Goal: Task Accomplishment & Management: Manage account settings

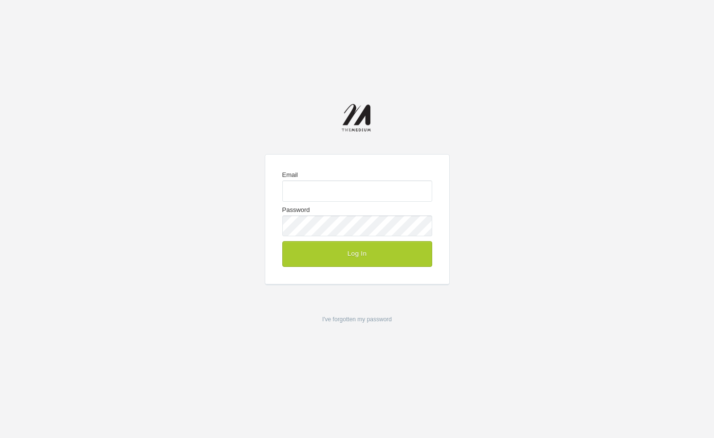
type input "josh@the-medium.net"
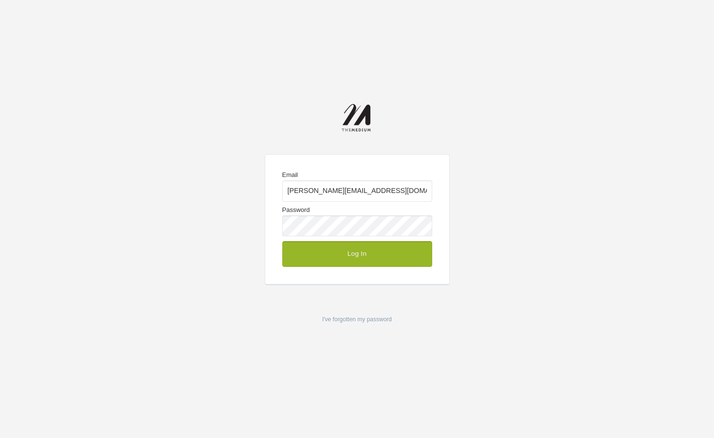
click at [383, 253] on button "Log In" at bounding box center [357, 253] width 150 height 25
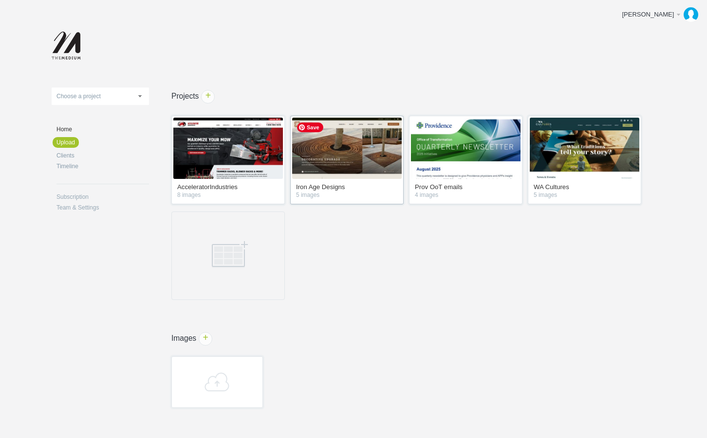
click at [370, 167] on img at bounding box center [346, 148] width 109 height 61
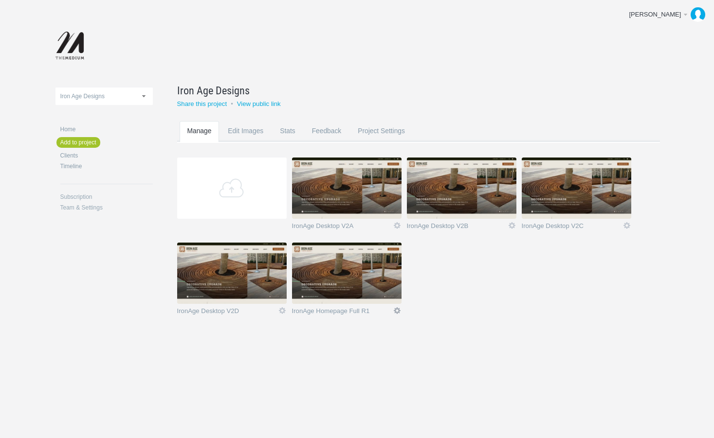
click at [397, 310] on link "Icon" at bounding box center [397, 311] width 9 height 9
click at [382, 295] on link "Delete" at bounding box center [377, 293] width 59 height 11
click at [382, 295] on link "Yeah I'm sure" at bounding box center [377, 293] width 59 height 11
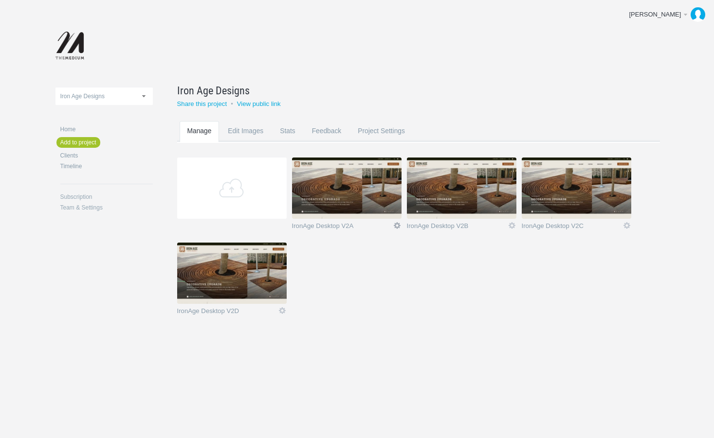
click at [396, 225] on link "Icon" at bounding box center [397, 225] width 9 height 9
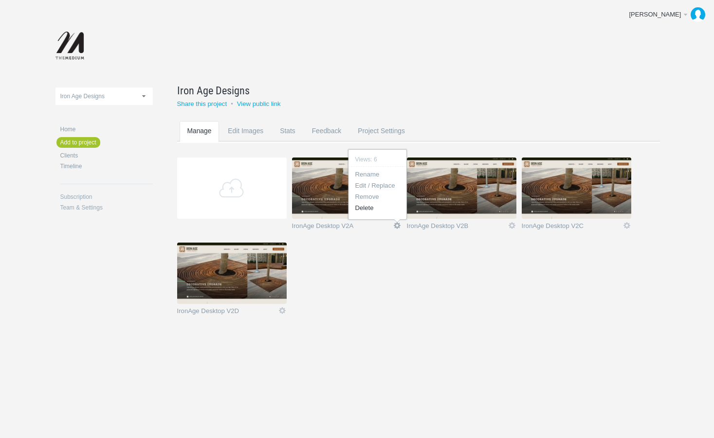
click at [382, 208] on link "Delete" at bounding box center [377, 207] width 59 height 11
click at [0, 0] on link "Yeah I'm sure" at bounding box center [0, 0] width 0 height 0
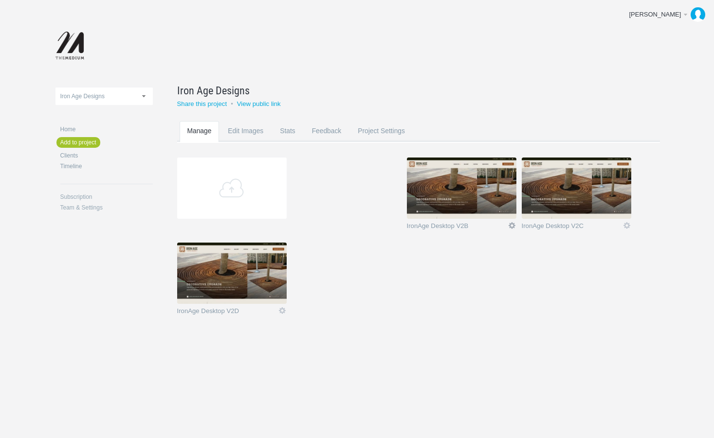
click at [511, 223] on link "Icon" at bounding box center [512, 225] width 9 height 9
click at [497, 207] on link "Delete" at bounding box center [492, 207] width 59 height 11
click at [497, 207] on link "Yeah I'm sure" at bounding box center [492, 207] width 59 height 11
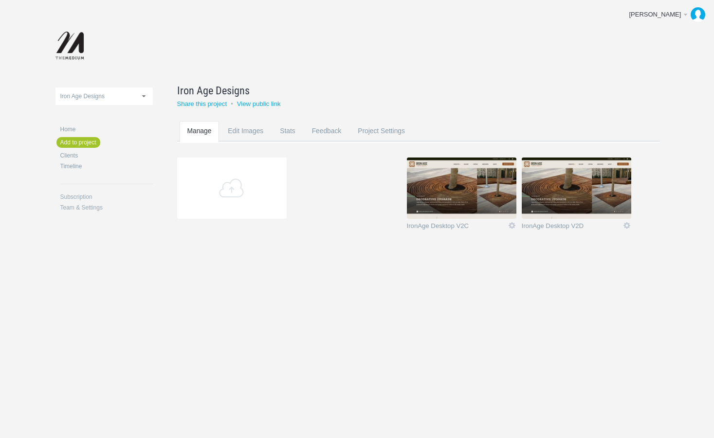
click at [517, 223] on section "Add IronAge Desktop V2B Icon Views: 12 Rename Edit / Replace Remove Delete Yeah…" at bounding box center [425, 200] width 497 height 85
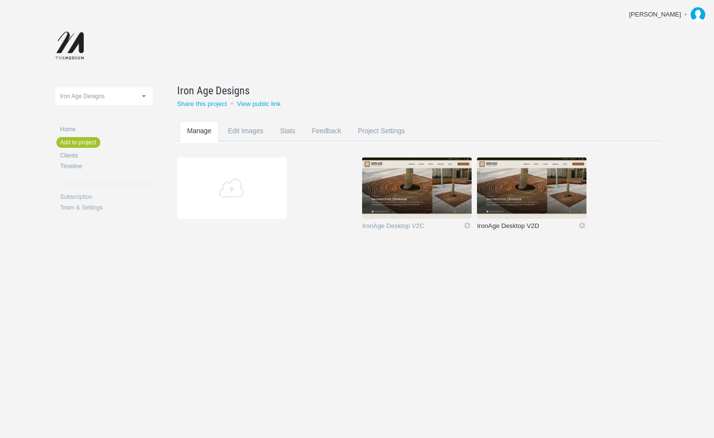
click at [512, 225] on link "IronAge Desktop V2D" at bounding box center [527, 228] width 101 height 10
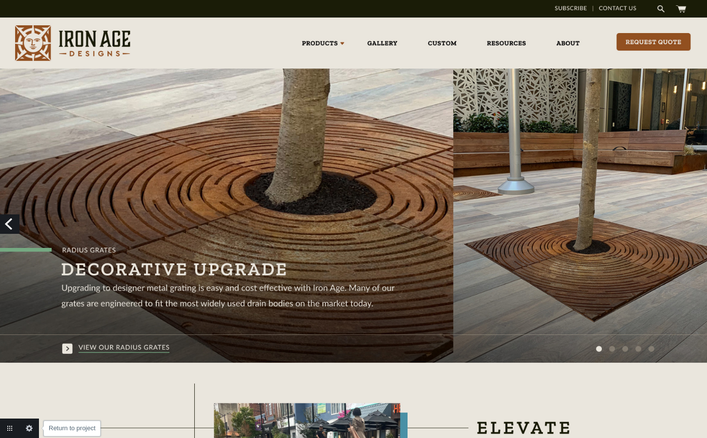
click at [7, 428] on link "Return to project" at bounding box center [9, 428] width 19 height 19
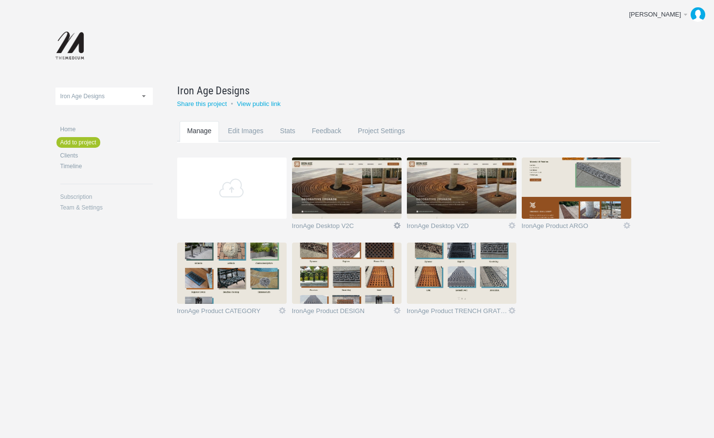
click at [398, 223] on link "Icon" at bounding box center [397, 225] width 9 height 9
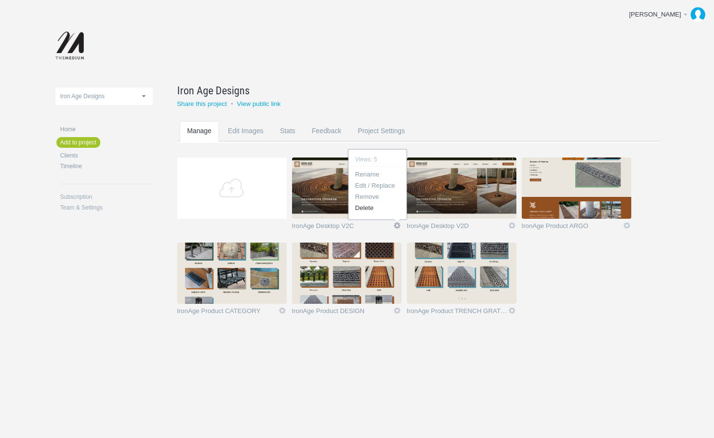
click at [380, 211] on link "Delete" at bounding box center [377, 207] width 59 height 11
click at [380, 211] on link "Yeah I'm sure" at bounding box center [377, 207] width 59 height 11
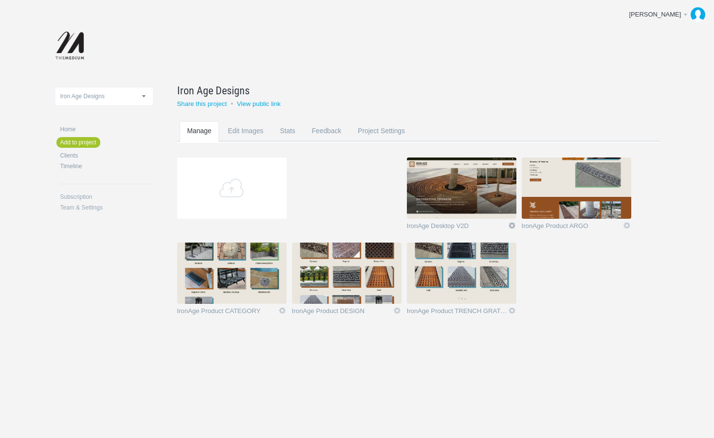
click at [512, 224] on link "Icon" at bounding box center [512, 225] width 9 height 9
click at [487, 210] on link "Delete" at bounding box center [492, 207] width 59 height 11
click at [487, 210] on link "Yeah I'm sure" at bounding box center [492, 207] width 59 height 11
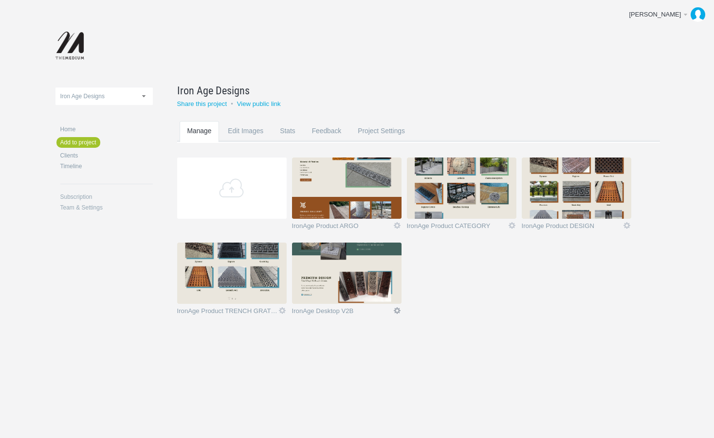
click at [398, 312] on link "Edit" at bounding box center [397, 311] width 9 height 9
click at [374, 259] on link "Rename" at bounding box center [377, 259] width 59 height 11
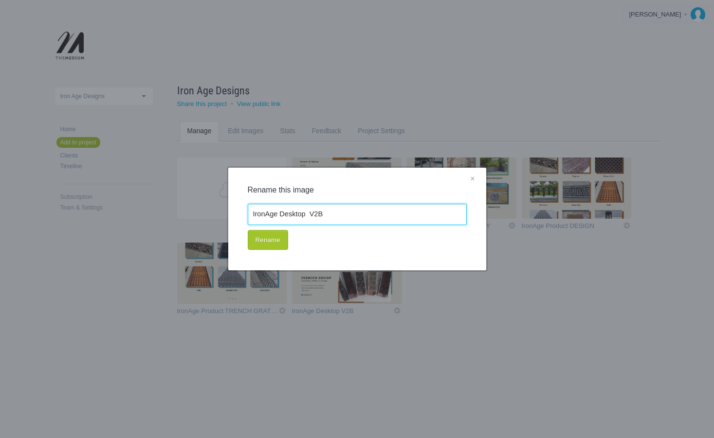
click at [313, 216] on input "IronAge Desktop V2B" at bounding box center [357, 214] width 219 height 21
drag, startPoint x: 280, startPoint y: 214, endPoint x: 334, endPoint y: 217, distance: 54.6
click at [334, 217] on input "IronAge Desktop V2B" at bounding box center [357, 214] width 219 height 21
type input "IronAge Home FINAL"
click at [248, 230] on button "Rename" at bounding box center [268, 240] width 40 height 20
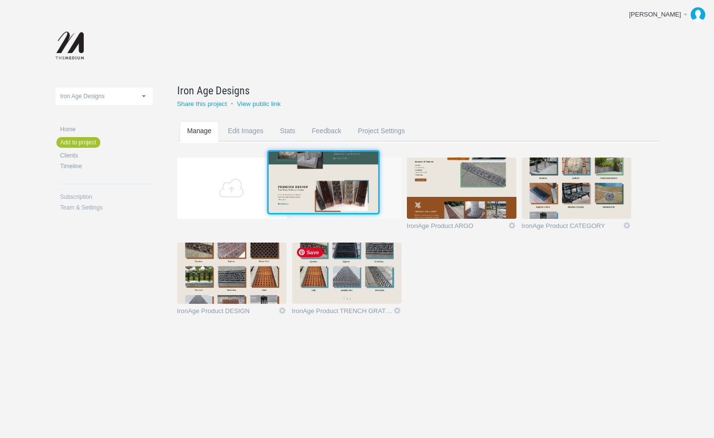
drag, startPoint x: 375, startPoint y: 252, endPoint x: 356, endPoint y: 168, distance: 86.3
click at [356, 168] on img at bounding box center [323, 182] width 109 height 61
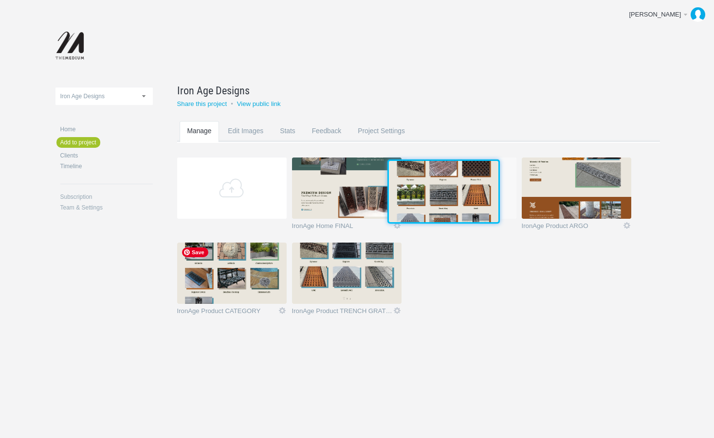
drag, startPoint x: 238, startPoint y: 287, endPoint x: 449, endPoint y: 203, distance: 226.1
click at [449, 203] on img at bounding box center [443, 191] width 109 height 61
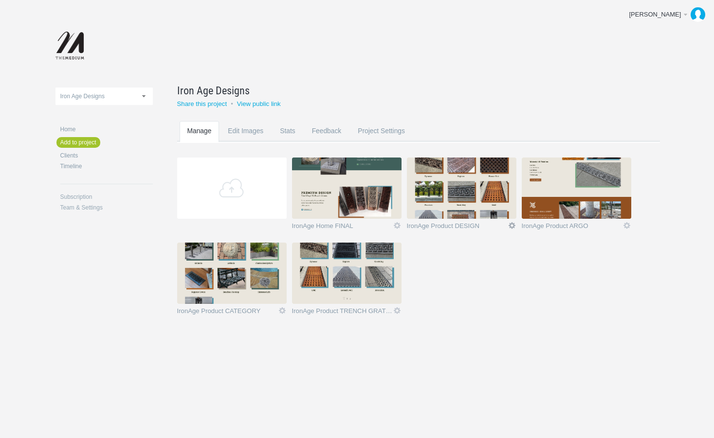
click at [509, 224] on link "Edit" at bounding box center [512, 225] width 9 height 9
click at [492, 186] on link "Edit / Replace" at bounding box center [492, 185] width 59 height 11
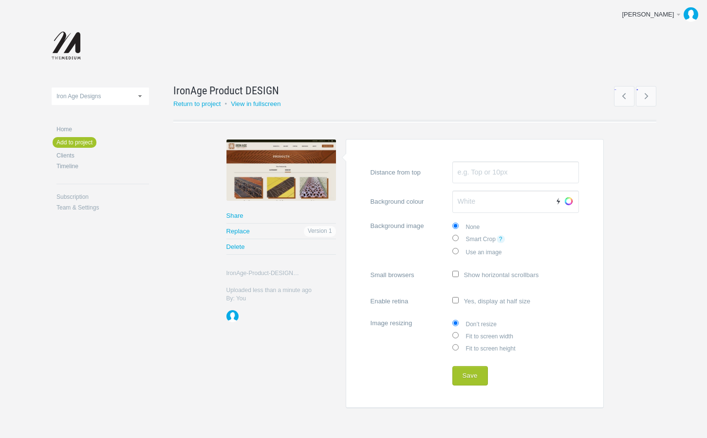
click at [315, 331] on section "Warning Share Replace Version 1 Delete IronAge-Product-DESIGN.jpg IronAge-Produ…" at bounding box center [414, 274] width 483 height 269
click at [202, 102] on link "Return to project" at bounding box center [197, 103] width 48 height 7
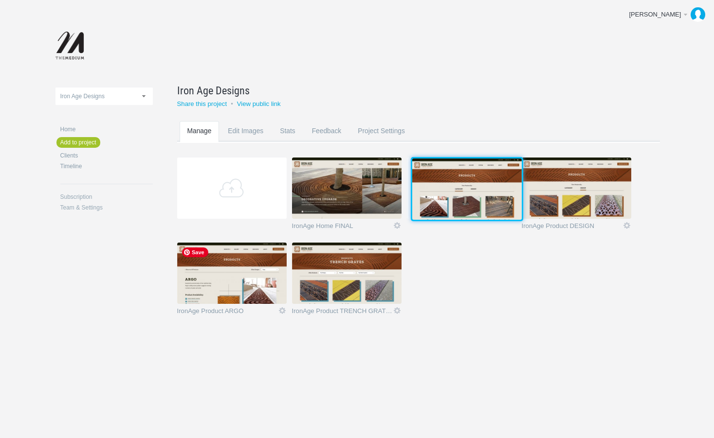
drag, startPoint x: 255, startPoint y: 286, endPoint x: 488, endPoint y: 200, distance: 248.8
click at [488, 200] on img at bounding box center [466, 189] width 109 height 61
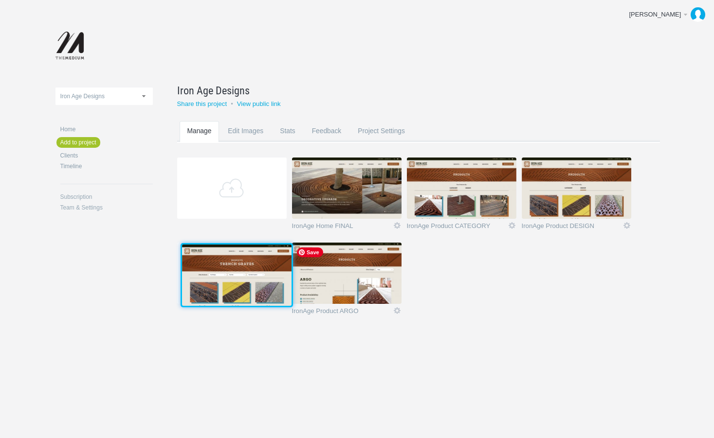
drag, startPoint x: 360, startPoint y: 284, endPoint x: 248, endPoint y: 285, distance: 111.4
click at [248, 285] on img at bounding box center [236, 275] width 109 height 61
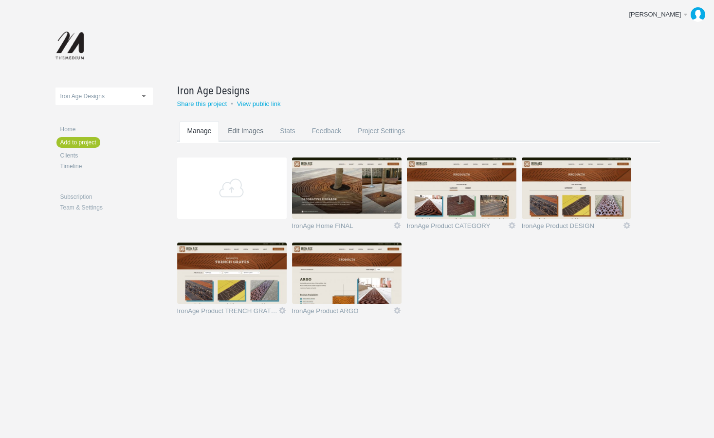
click at [256, 132] on link "Edit Images" at bounding box center [245, 140] width 51 height 38
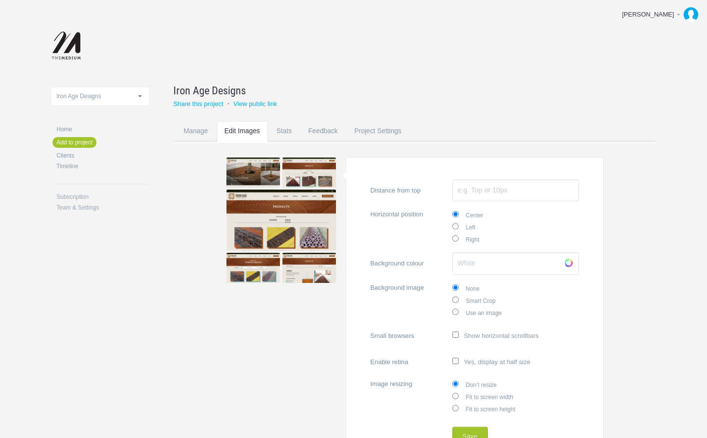
click at [454, 395] on input "Fit to screen width" at bounding box center [455, 396] width 6 height 6
radio input "true"
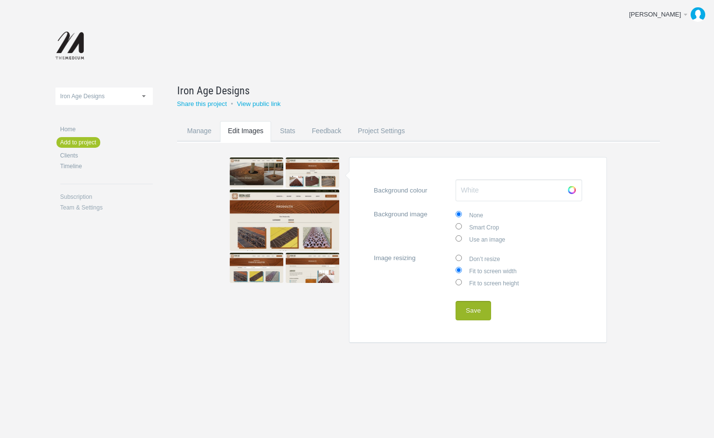
click at [479, 306] on button "Save" at bounding box center [473, 310] width 36 height 19
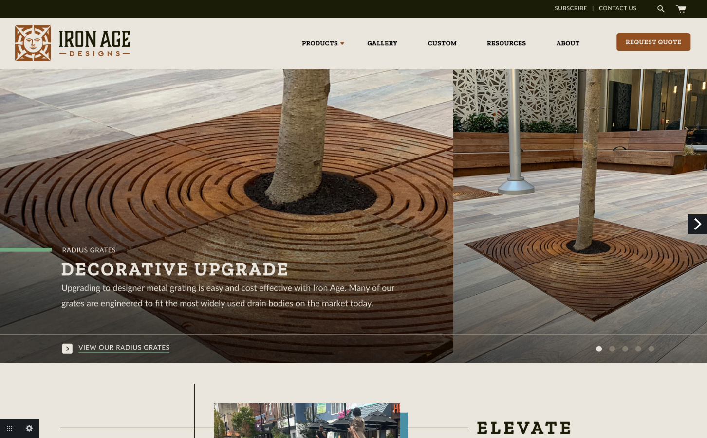
click at [695, 222] on link "Next" at bounding box center [696, 224] width 19 height 19
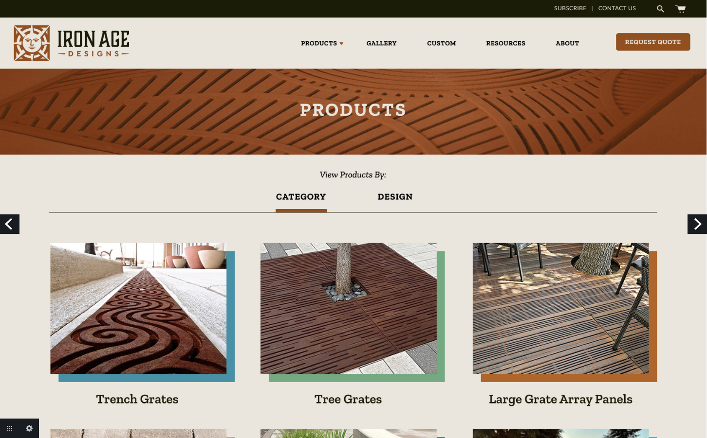
click at [697, 223] on link "Next" at bounding box center [696, 224] width 19 height 19
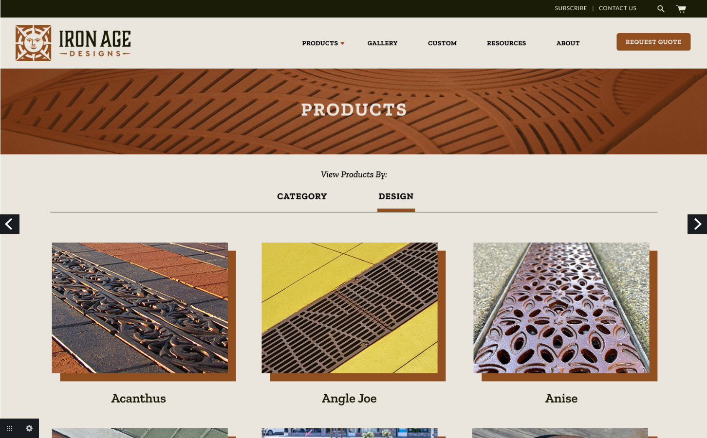
click at [703, 227] on link "Next" at bounding box center [696, 224] width 19 height 19
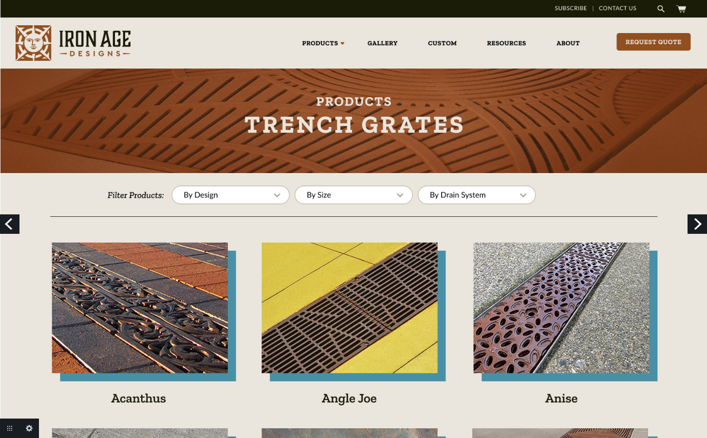
click at [697, 219] on link "Next" at bounding box center [696, 224] width 19 height 19
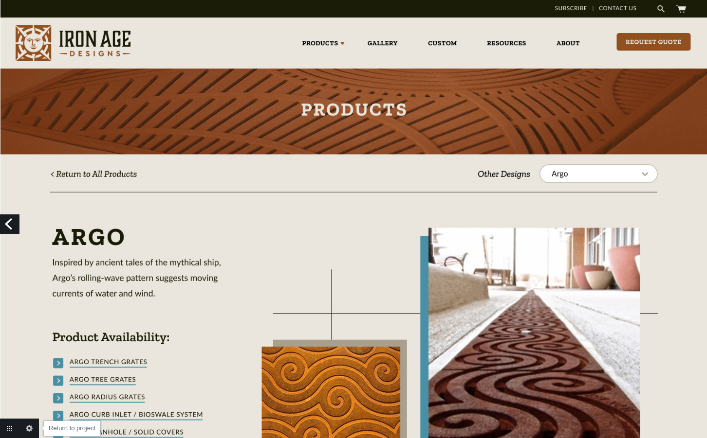
click at [12, 428] on link "Return to project" at bounding box center [9, 428] width 19 height 19
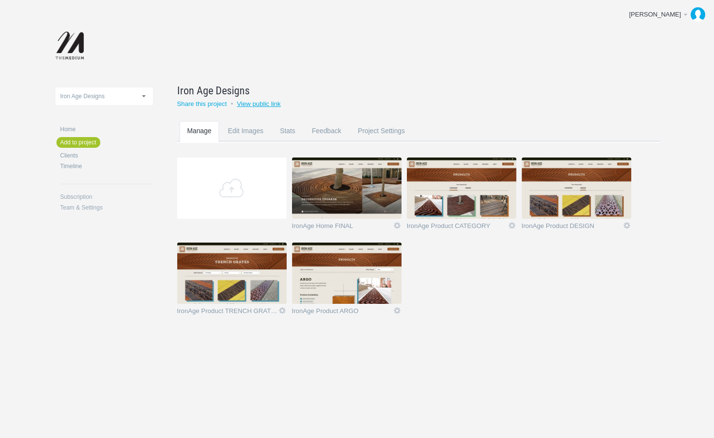
click at [269, 105] on link "View public link" at bounding box center [259, 103] width 44 height 7
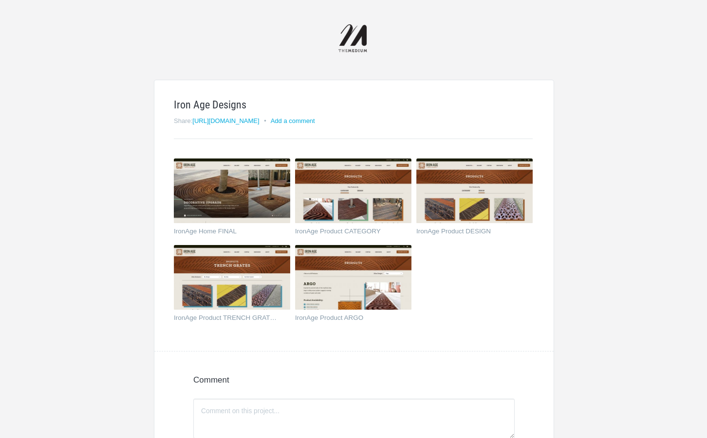
click at [277, 72] on html "Iron Age Designs Share: [URL][DOMAIN_NAME] • Add a comment IronAge Home FINAL I…" at bounding box center [353, 328] width 707 height 656
copy link "[URL][DOMAIN_NAME]"
